Goal: Check status: Check status

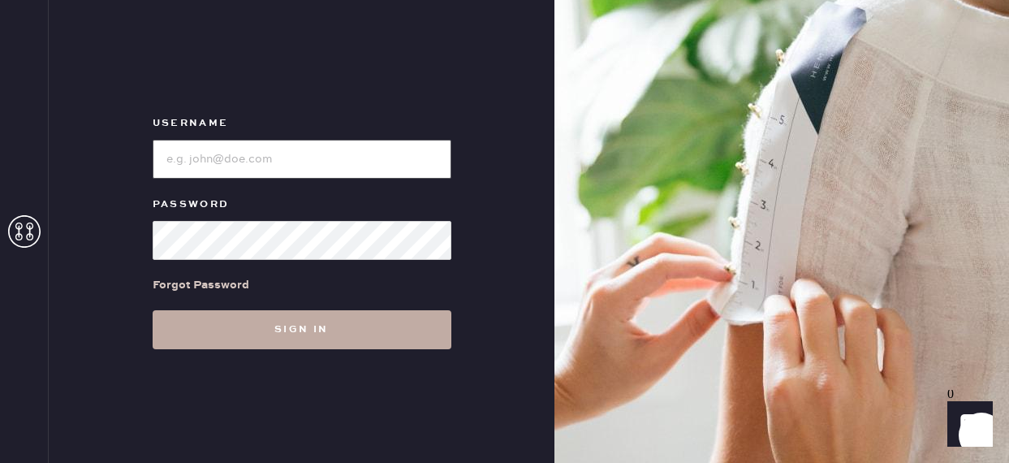
type input "reformationfillmore"
click at [264, 330] on button "Sign in" at bounding box center [302, 329] width 299 height 39
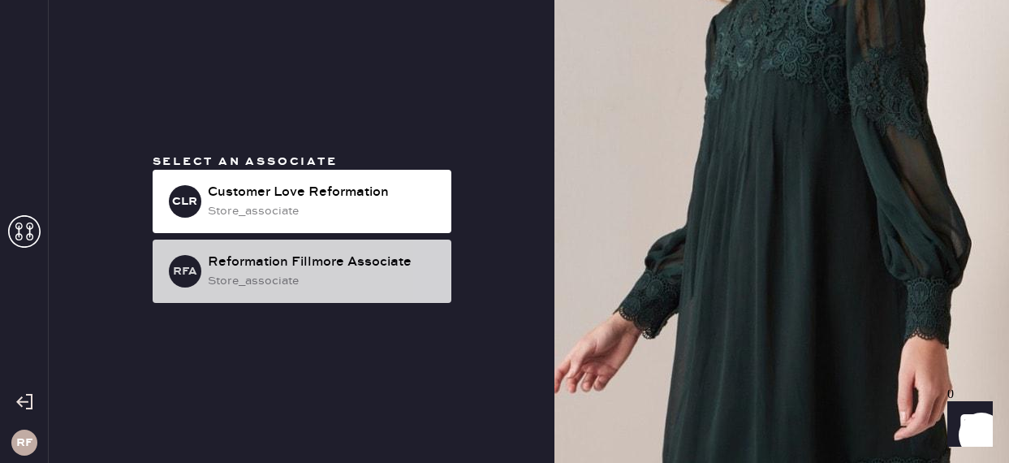
click at [253, 275] on div "store_associate" at bounding box center [323, 281] width 231 height 18
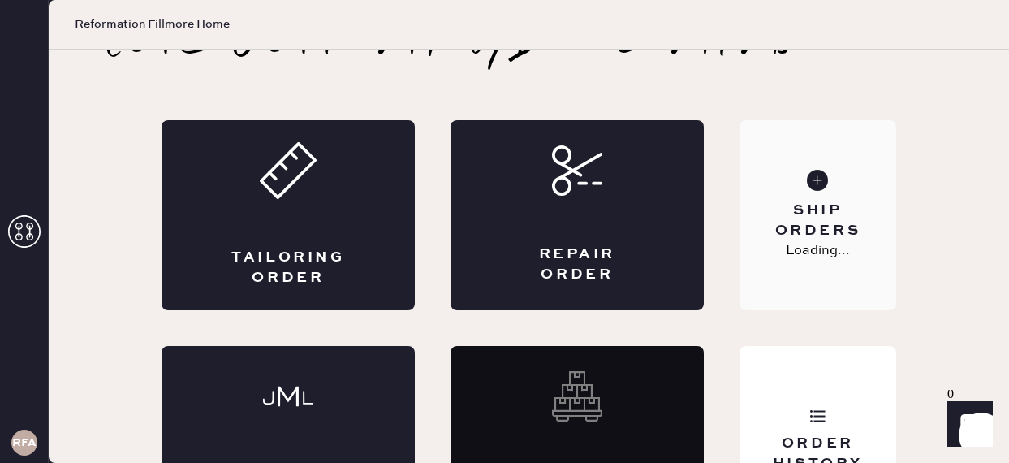
scroll to position [119, 0]
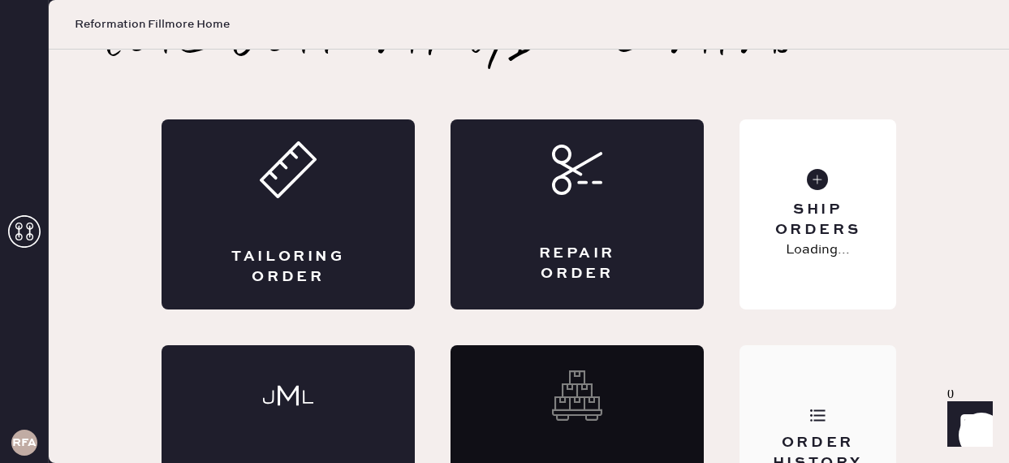
click at [799, 433] on div "Order History" at bounding box center [818, 453] width 131 height 41
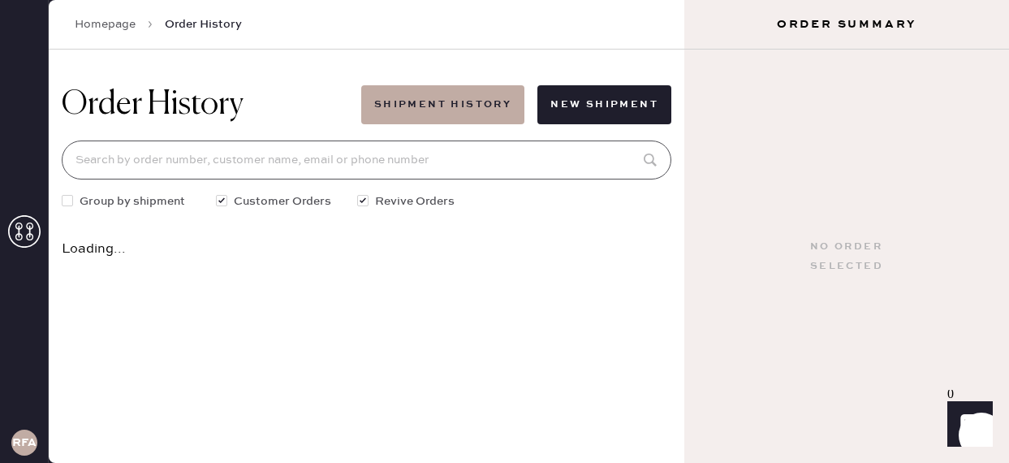
click at [267, 162] on input at bounding box center [367, 159] width 610 height 39
paste input "82599"
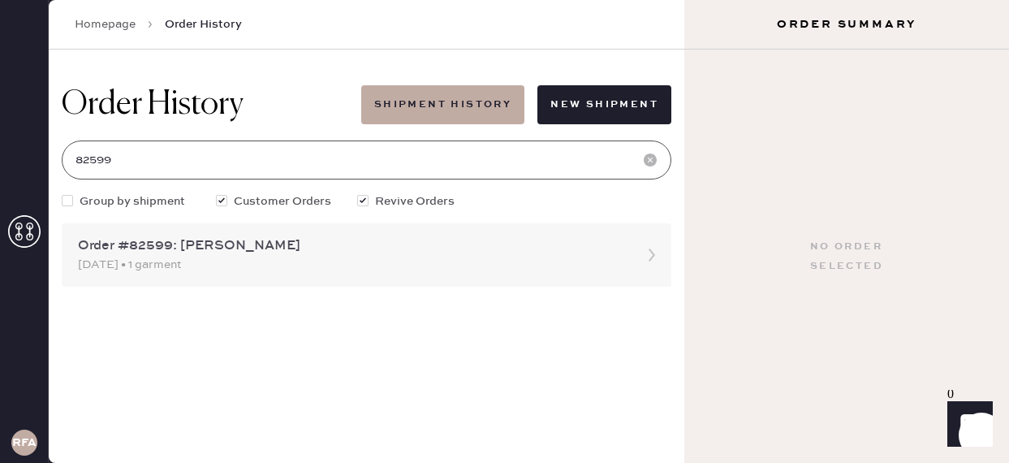
type input "82599"
click at [201, 263] on div "[DATE] • 1 garment" at bounding box center [352, 265] width 548 height 18
